Goal: Find specific page/section

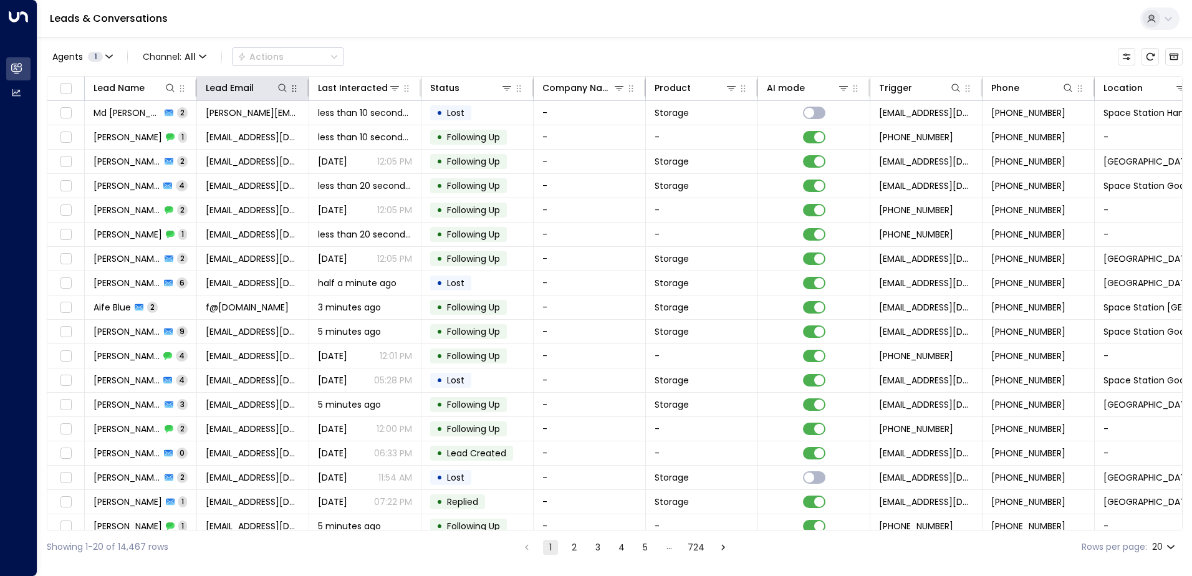
click at [289, 87] on icon "button" at bounding box center [294, 89] width 10 height 10
drag, startPoint x: 280, startPoint y: 87, endPoint x: 304, endPoint y: 79, distance: 25.8
click at [280, 87] on icon at bounding box center [282, 88] width 10 height 10
type input "**********"
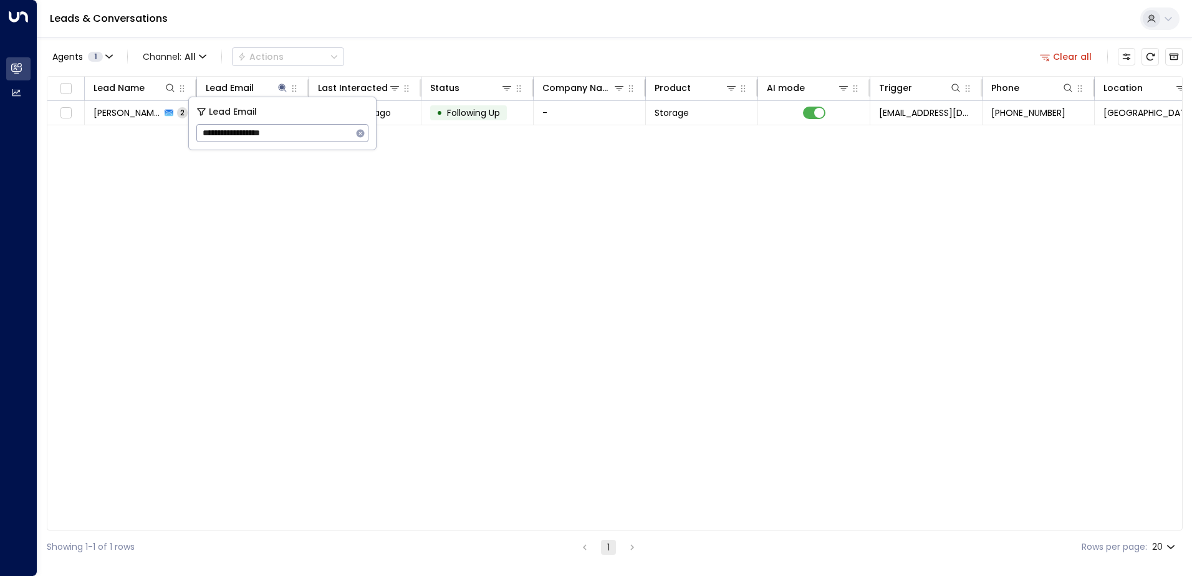
click at [488, 134] on div "Lead Name Lead Email Last Interacted Status Company Name Product AI mode Trigge…" at bounding box center [615, 303] width 1136 height 454
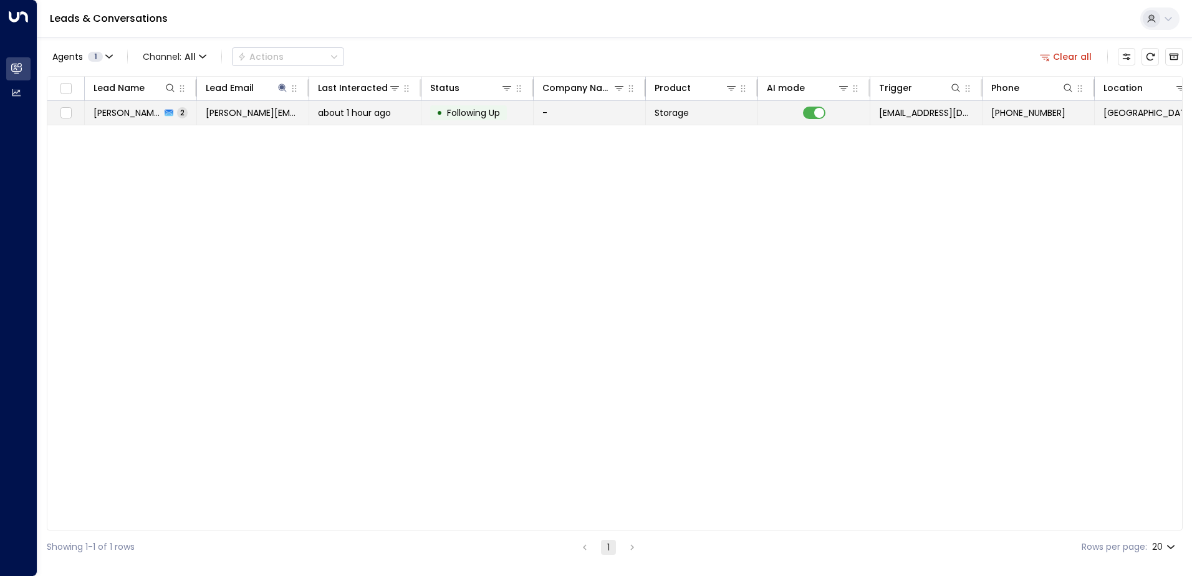
click at [491, 120] on td "• Following Up" at bounding box center [477, 113] width 112 height 24
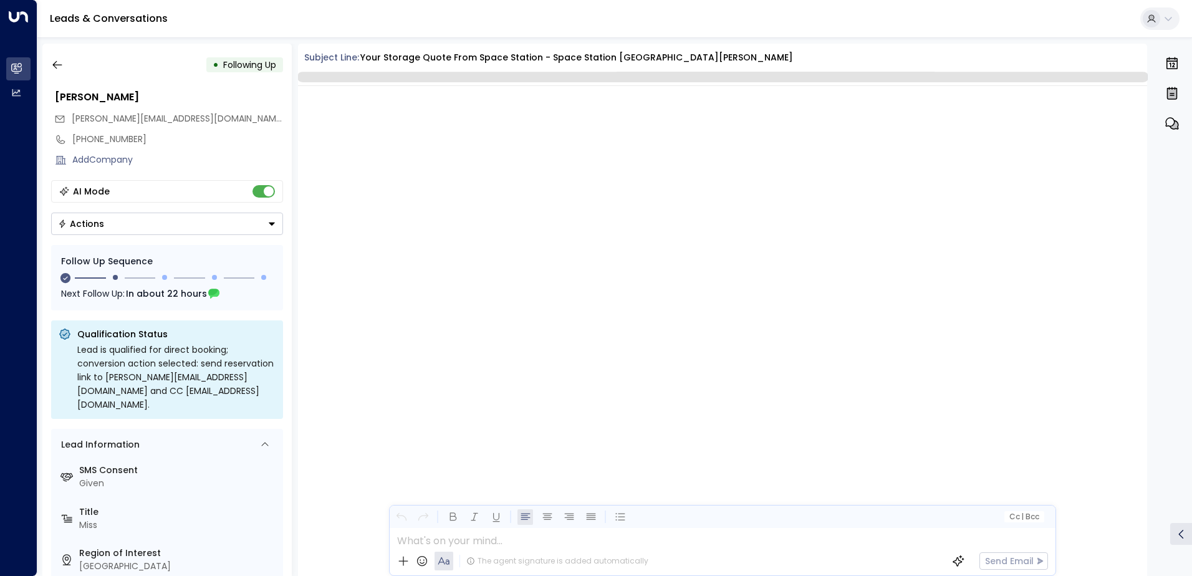
scroll to position [1134, 0]
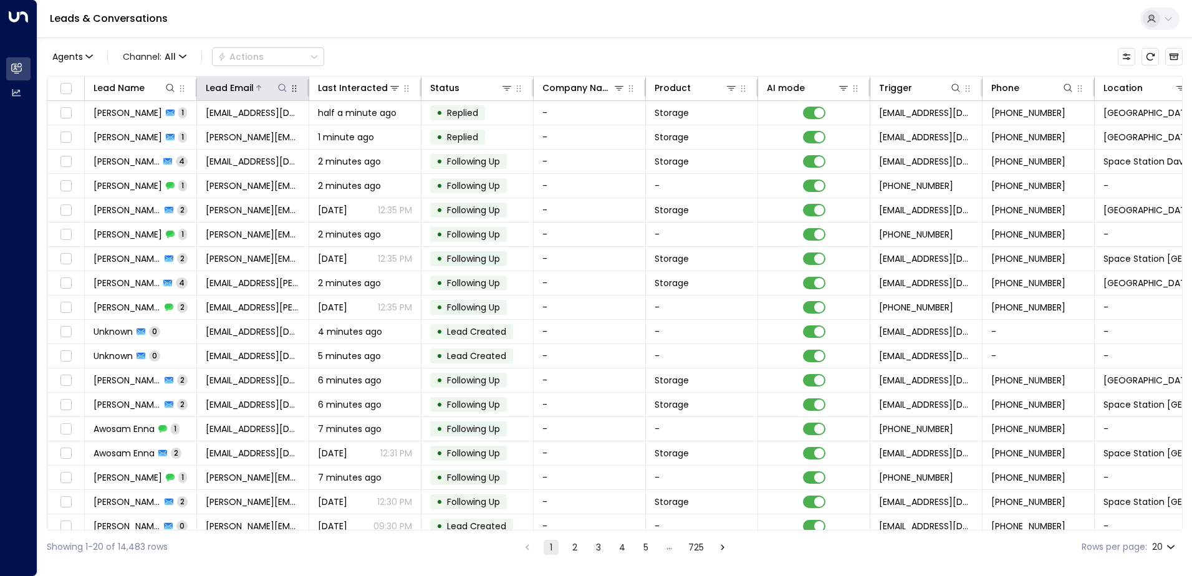
click at [288, 83] on button at bounding box center [282, 88] width 12 height 12
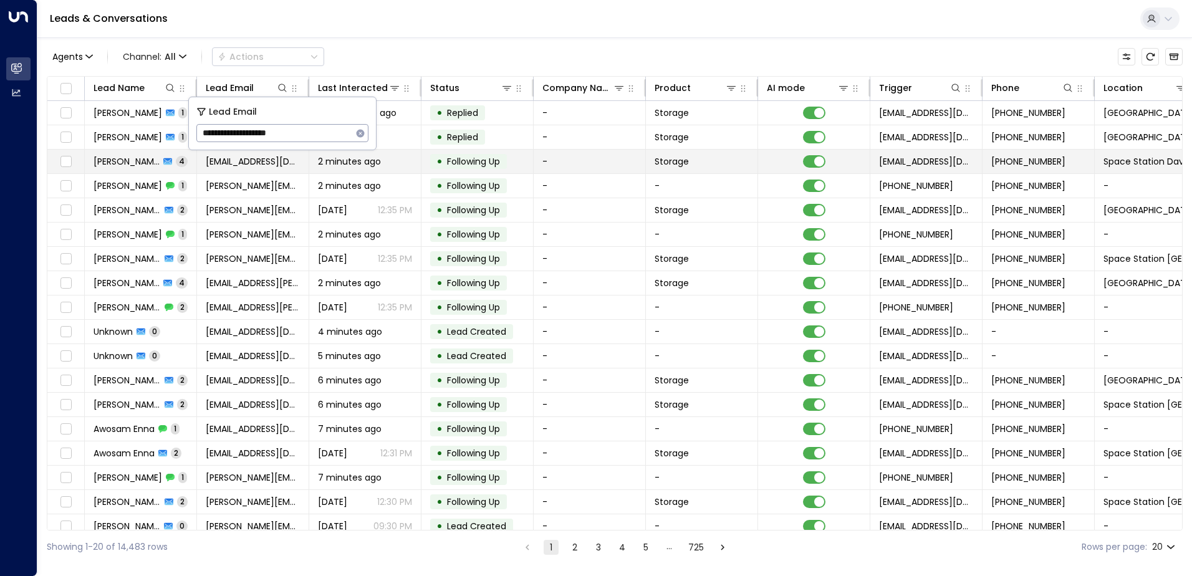
type input "**********"
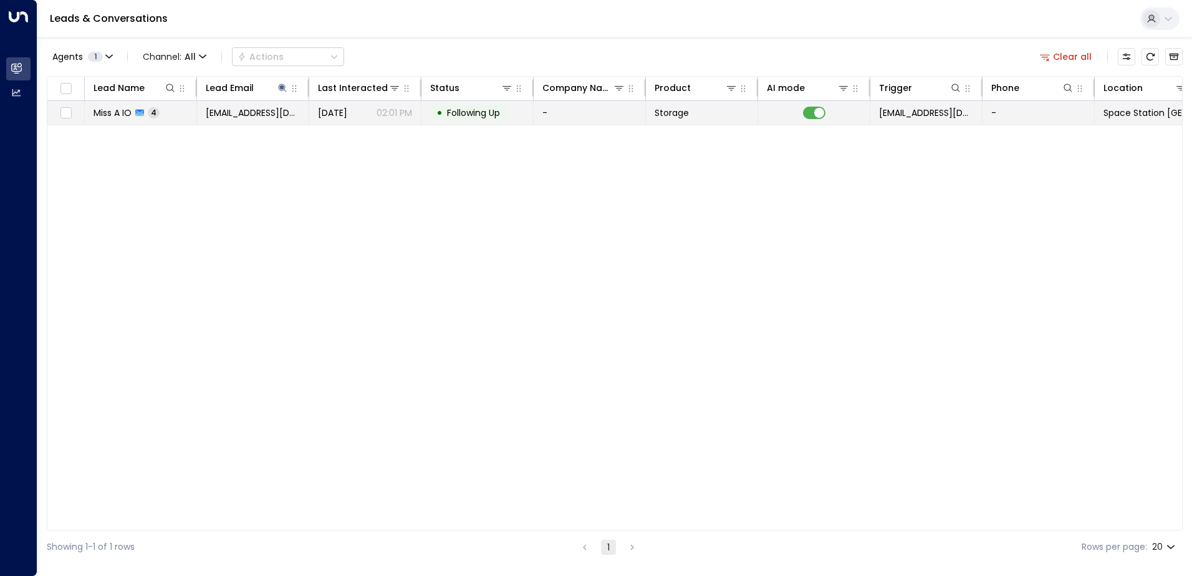
click at [468, 122] on td "• Following Up" at bounding box center [477, 113] width 112 height 24
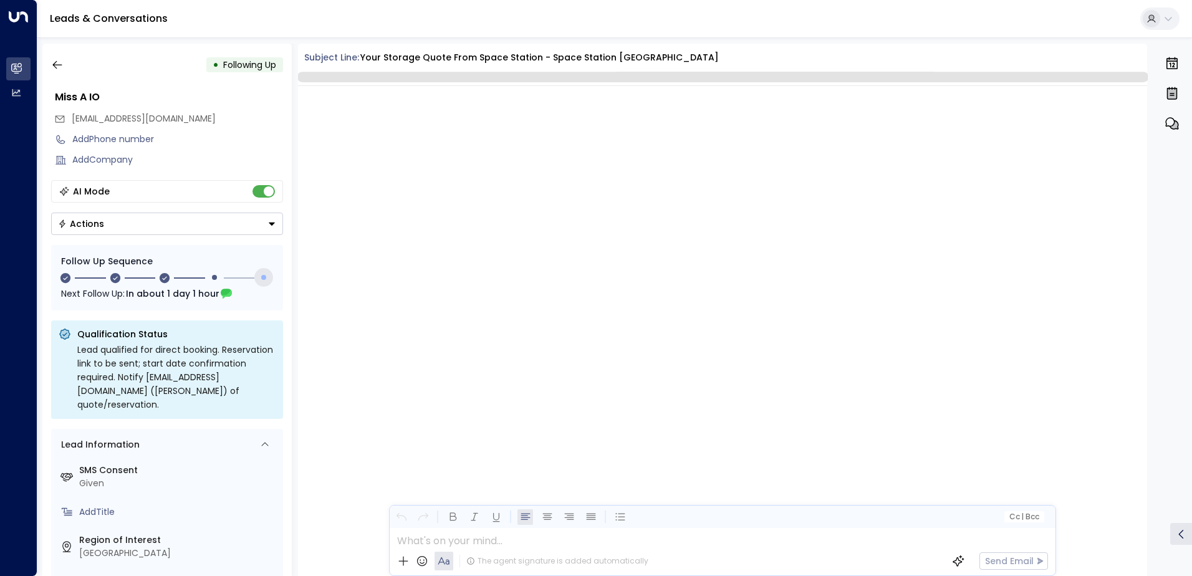
scroll to position [1546, 0]
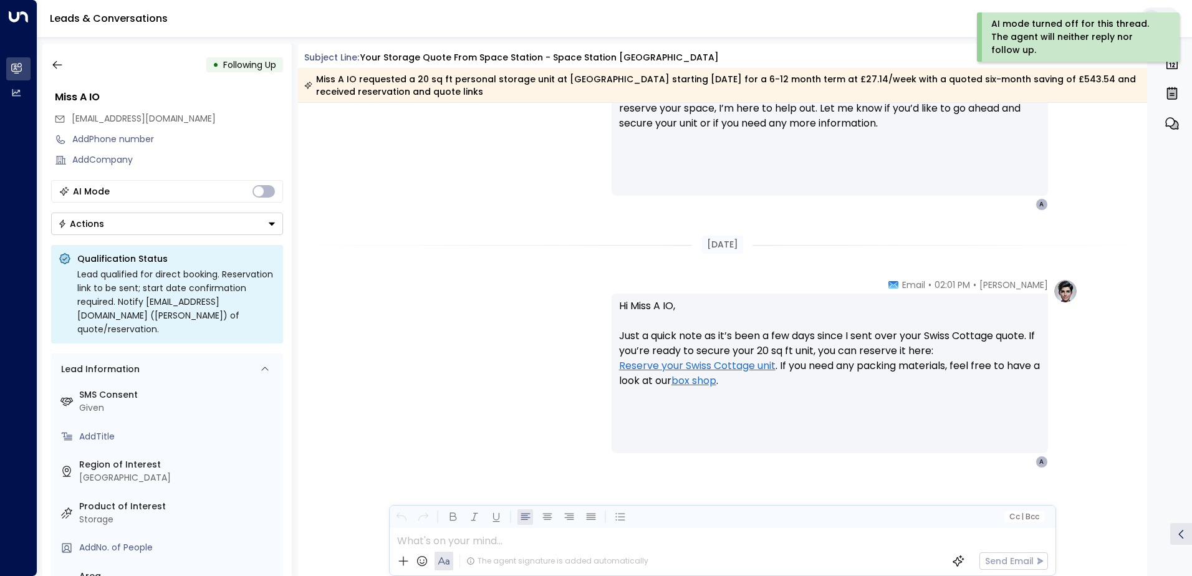
click at [562, 372] on div "[PERSON_NAME] • 02:01 PM • Email Hi Miss A IO, Just a quick note as it’s been a…" at bounding box center [722, 373] width 711 height 189
